Goal: Use online tool/utility: Utilize a website feature to perform a specific function

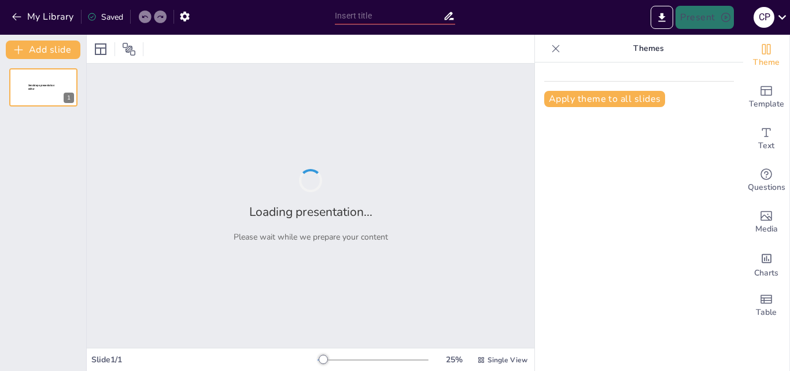
type input "Filosofía Práctica: Conceptos Fundamentales y Aplicaciones Reales"
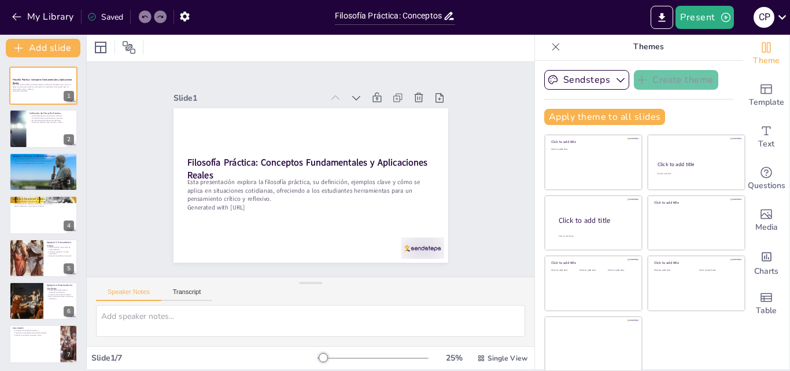
scroll to position [2, 0]
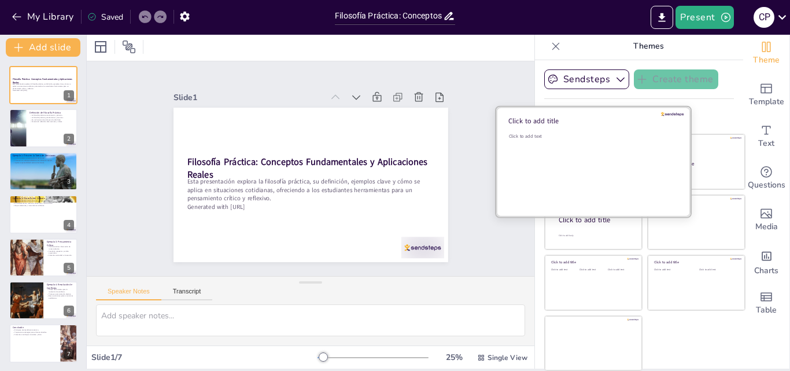
click at [577, 157] on div "Click to add text" at bounding box center [591, 169] width 165 height 72
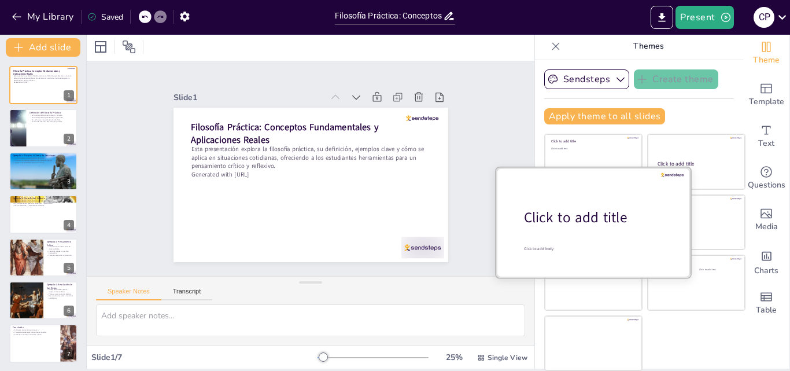
click at [584, 219] on div "Click to add title" at bounding box center [597, 218] width 147 height 20
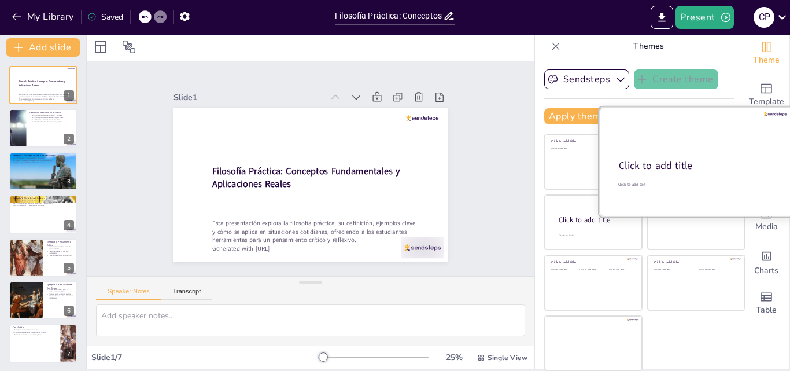
click at [693, 167] on div "Click to add title" at bounding box center [695, 166] width 153 height 14
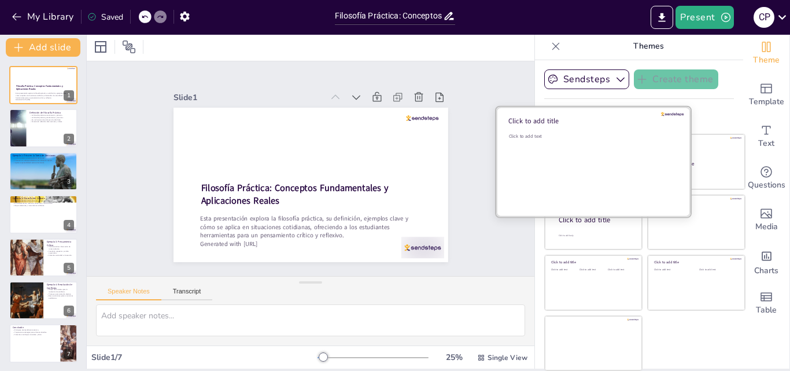
click at [554, 164] on div "Click to add text" at bounding box center [591, 169] width 165 height 72
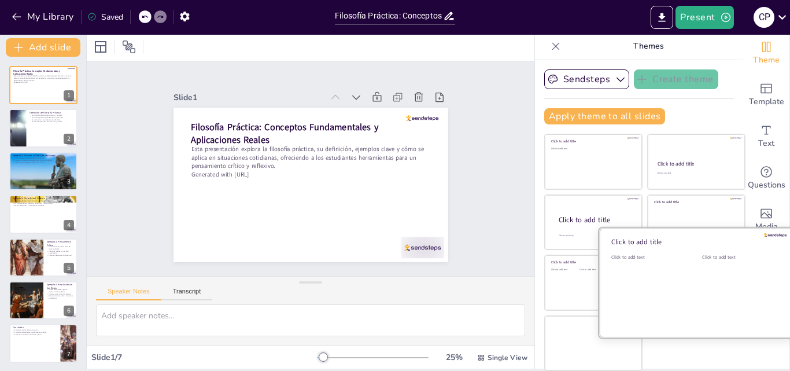
drag, startPoint x: 691, startPoint y: 287, endPoint x: 669, endPoint y: 288, distance: 22.6
click at [702, 288] on div "Click to add text" at bounding box center [738, 290] width 73 height 72
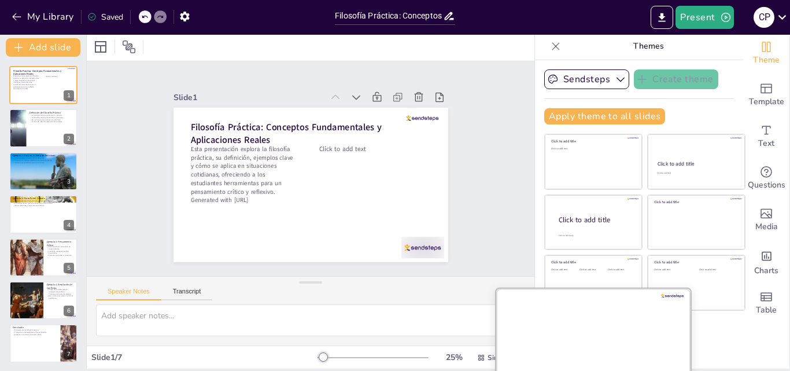
click at [568, 322] on div at bounding box center [593, 342] width 194 height 109
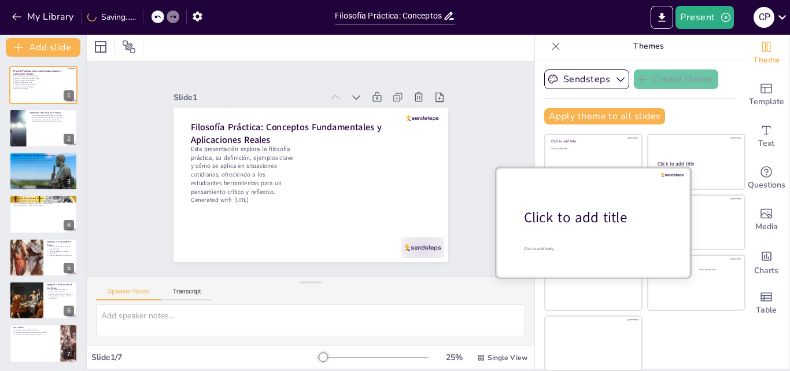
click at [572, 223] on div "Click to add title" at bounding box center [597, 218] width 147 height 20
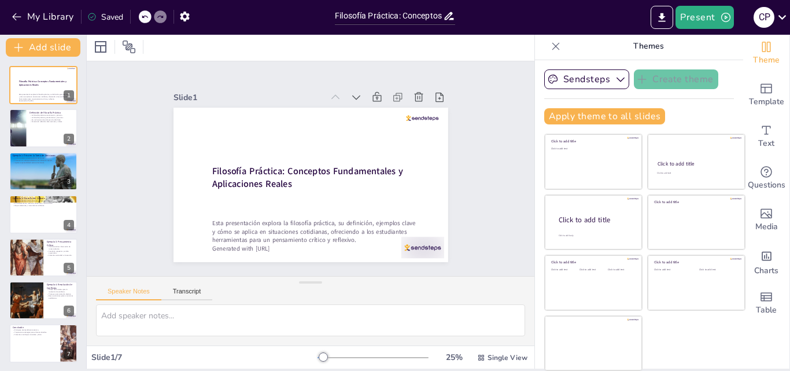
scroll to position [0, 0]
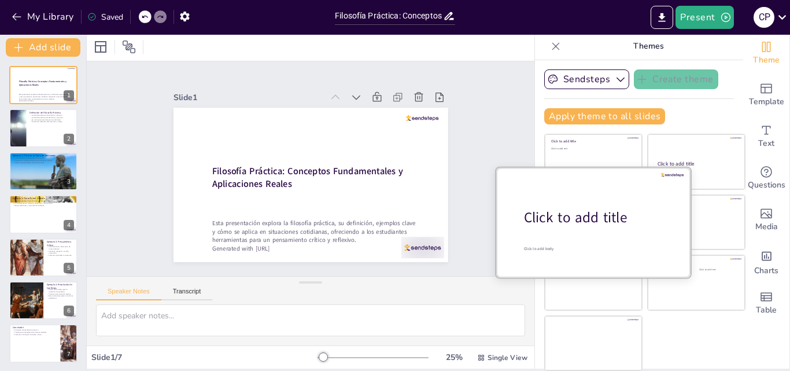
click at [563, 234] on div at bounding box center [593, 221] width 194 height 109
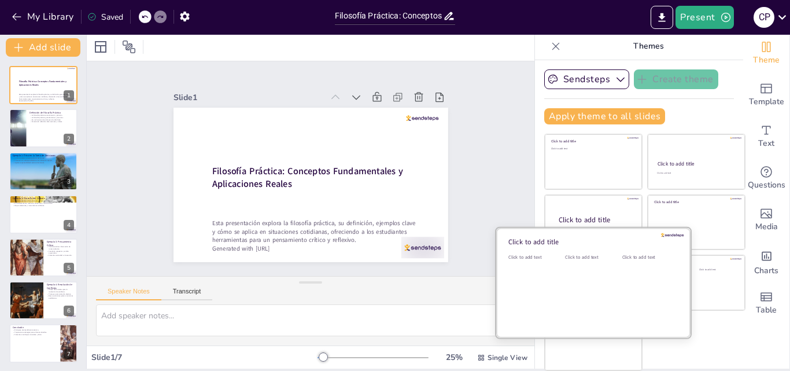
click at [578, 295] on div "Click to add text" at bounding box center [591, 290] width 52 height 72
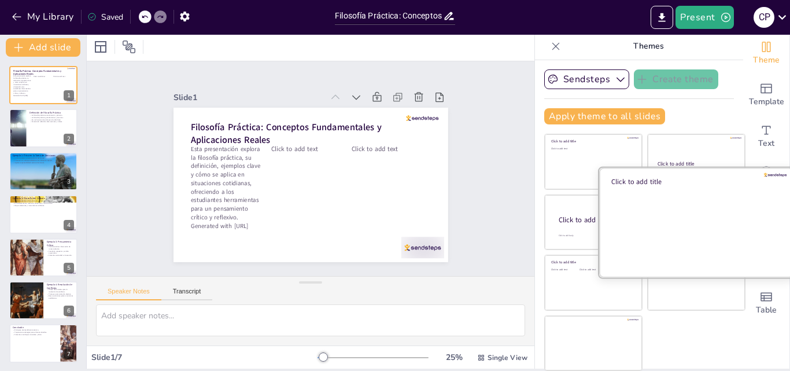
click at [712, 227] on div at bounding box center [696, 221] width 194 height 109
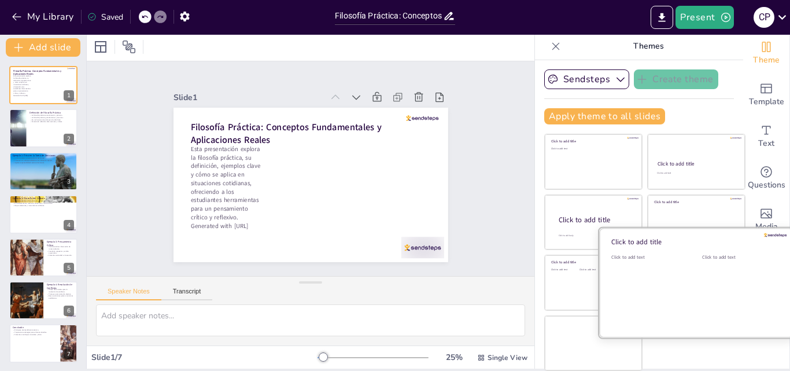
click at [669, 297] on div at bounding box center [696, 282] width 194 height 109
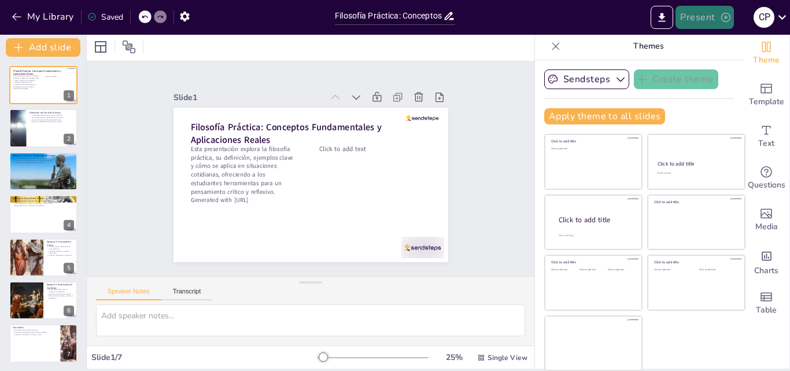
click at [703, 19] on button "Present" at bounding box center [704, 17] width 58 height 23
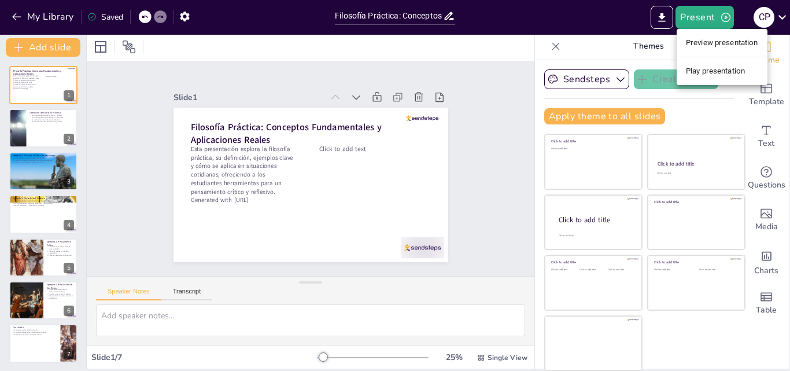
click at [780, 20] on div at bounding box center [395, 185] width 790 height 371
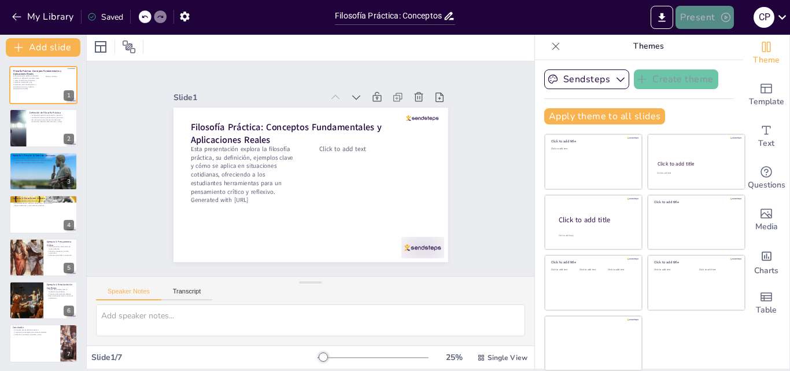
click at [712, 19] on button "Present" at bounding box center [704, 17] width 58 height 23
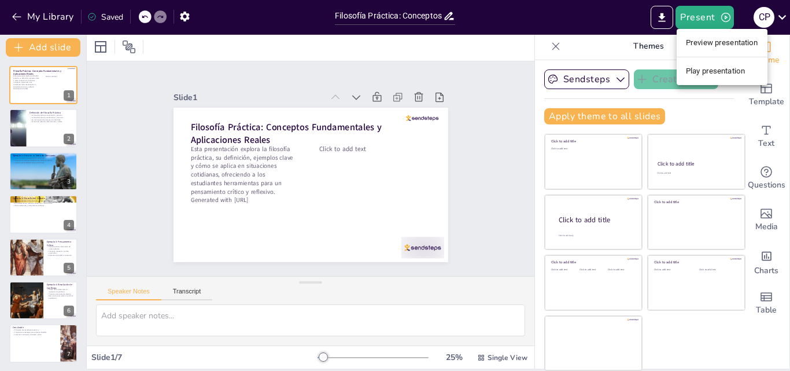
click at [602, 76] on div at bounding box center [395, 185] width 790 height 371
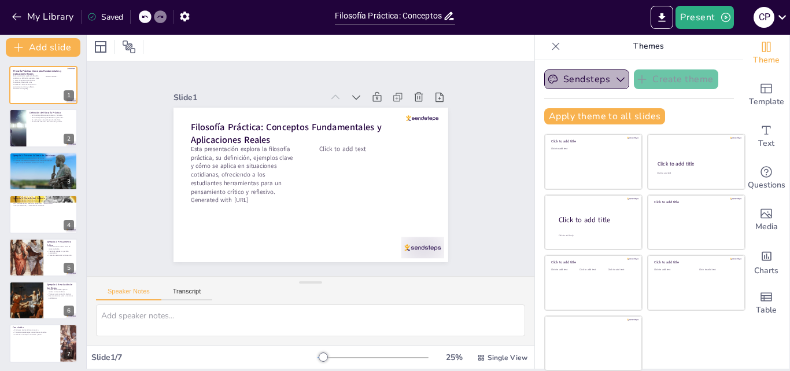
click at [615, 76] on icon "button" at bounding box center [621, 79] width 12 height 12
click at [708, 24] on button "Present" at bounding box center [704, 17] width 58 height 23
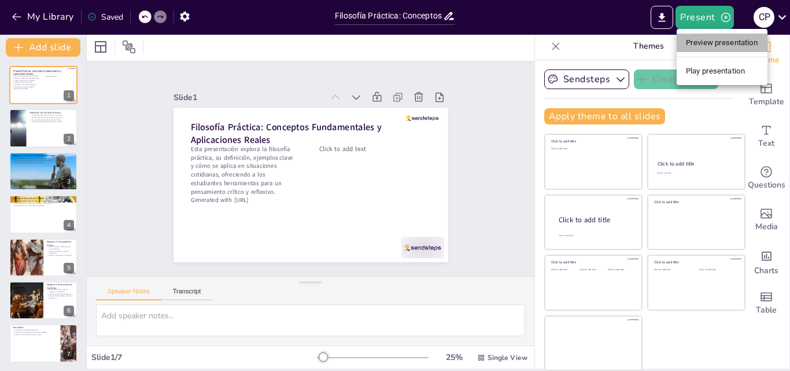
click at [715, 44] on li "Preview presentation" at bounding box center [722, 43] width 91 height 19
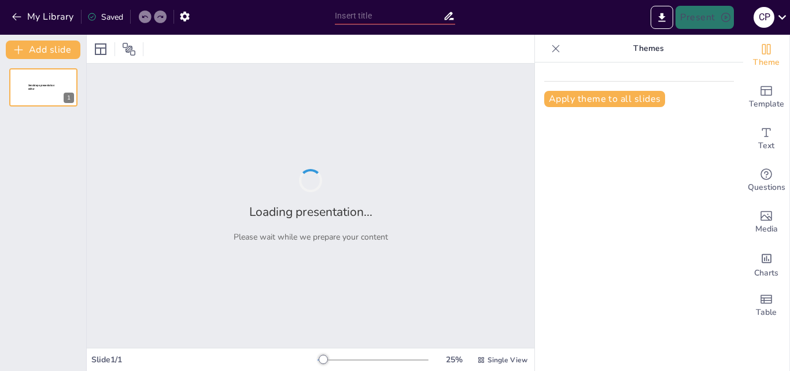
type input "Filosofía Práctica: Conceptos Fundamentales y Aplicaciones Reales"
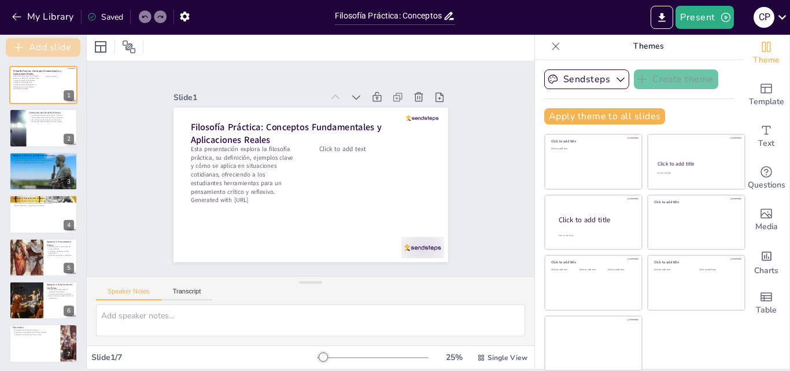
click at [60, 49] on button "Add slide" at bounding box center [43, 47] width 75 height 19
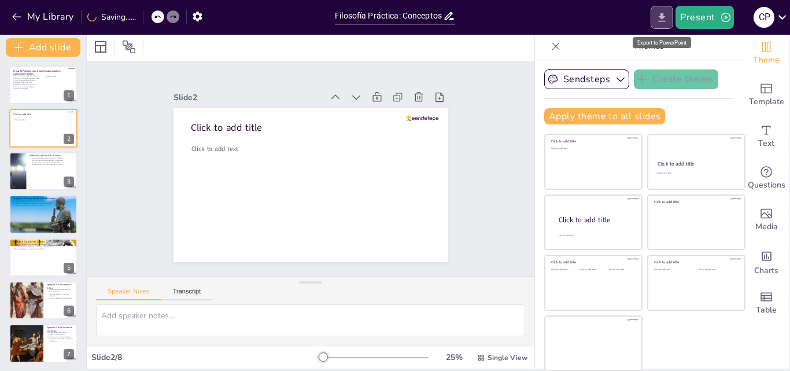
click at [662, 22] on icon "Export to PowerPoint" at bounding box center [662, 18] width 12 height 12
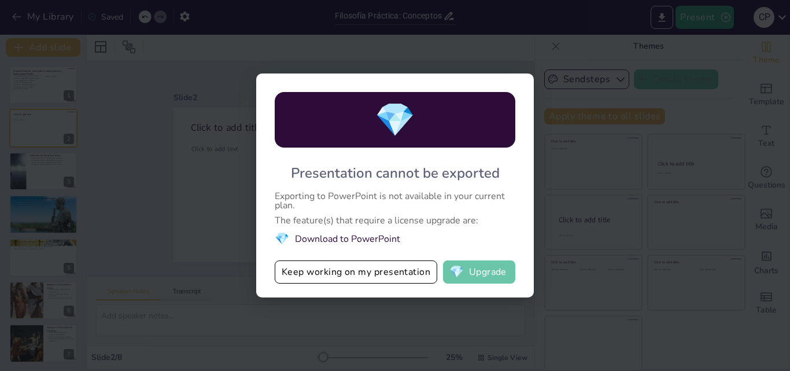
click at [482, 278] on button "💎 Upgrade" at bounding box center [479, 271] width 72 height 23
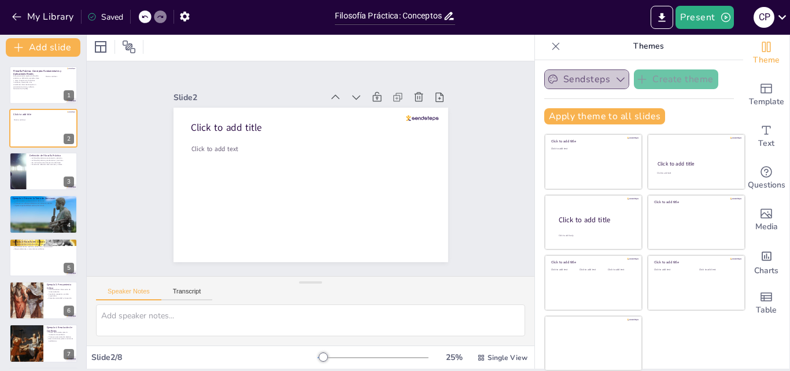
click at [583, 76] on button "Sendsteps" at bounding box center [586, 79] width 85 height 20
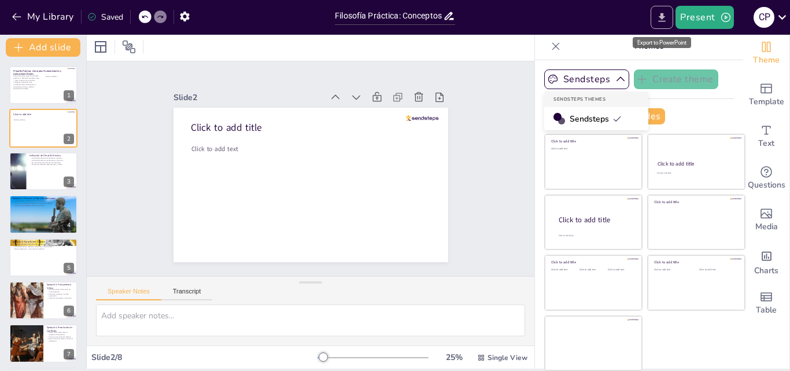
click at [661, 18] on icon "Export to PowerPoint" at bounding box center [662, 18] width 12 height 12
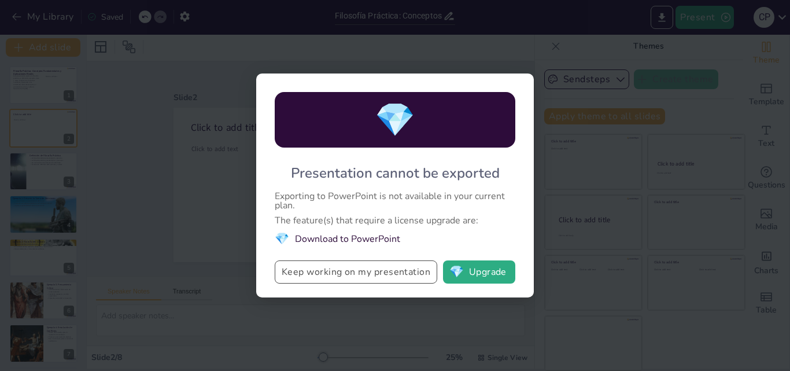
click at [357, 271] on button "Keep working on my presentation" at bounding box center [356, 271] width 163 height 23
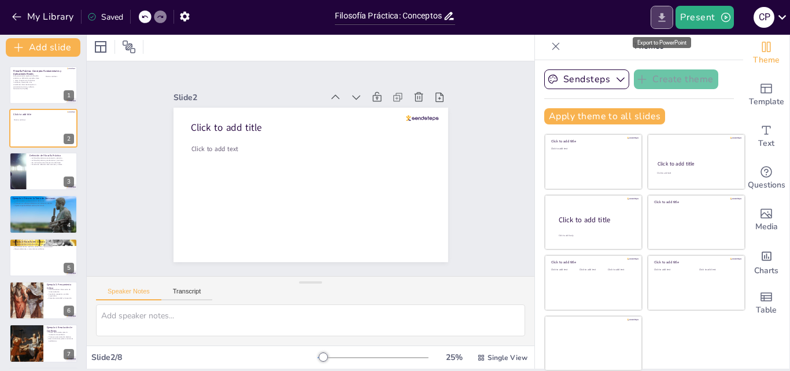
click at [665, 22] on icon "Export to PowerPoint" at bounding box center [662, 18] width 12 height 12
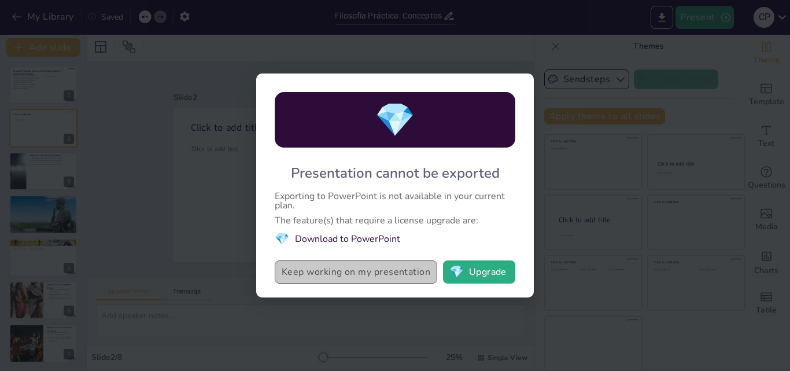
click at [385, 269] on button "Keep working on my presentation" at bounding box center [356, 271] width 163 height 23
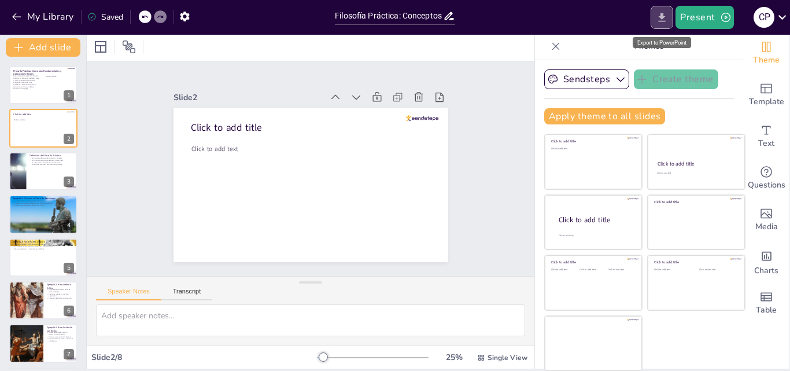
click at [661, 15] on icon "Export to PowerPoint" at bounding box center [662, 18] width 12 height 12
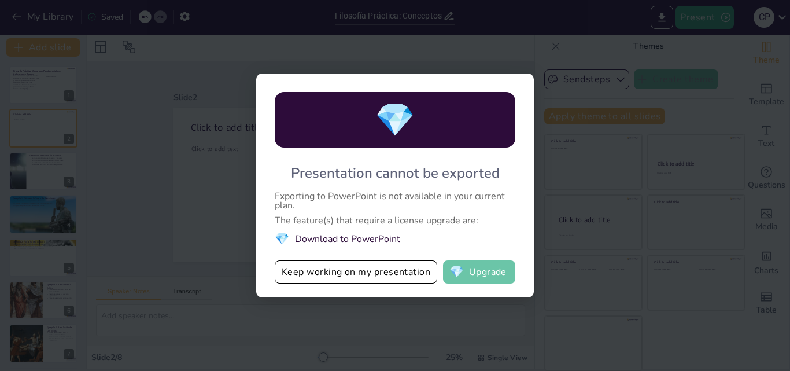
click at [480, 268] on button "💎 Upgrade" at bounding box center [479, 271] width 72 height 23
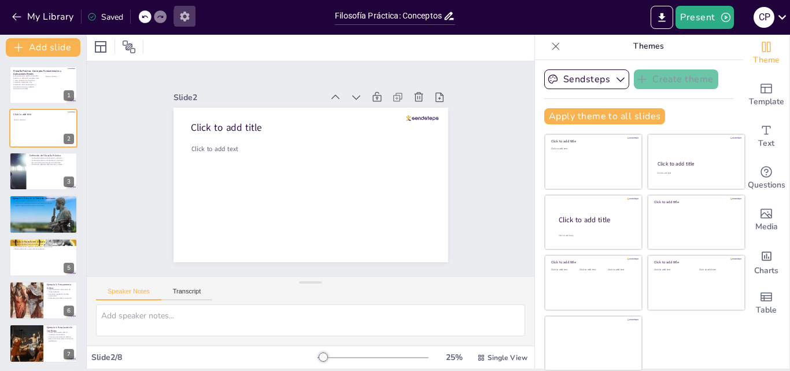
click at [189, 22] on icon "button" at bounding box center [185, 16] width 12 height 12
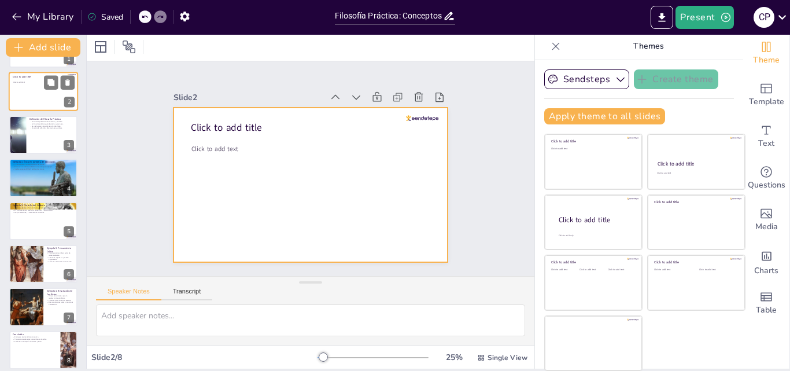
scroll to position [46, 0]
